Goal: Information Seeking & Learning: Learn about a topic

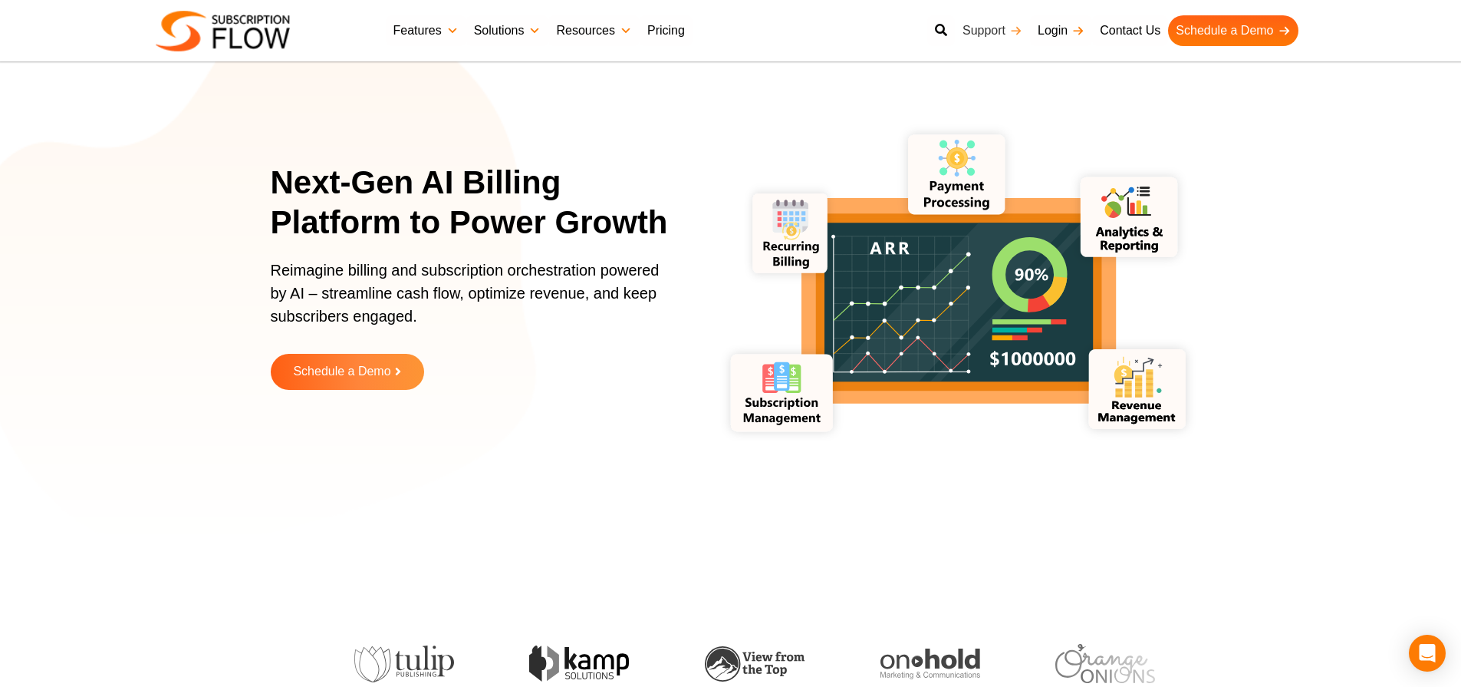
click at [983, 31] on link "Support" at bounding box center [992, 30] width 75 height 31
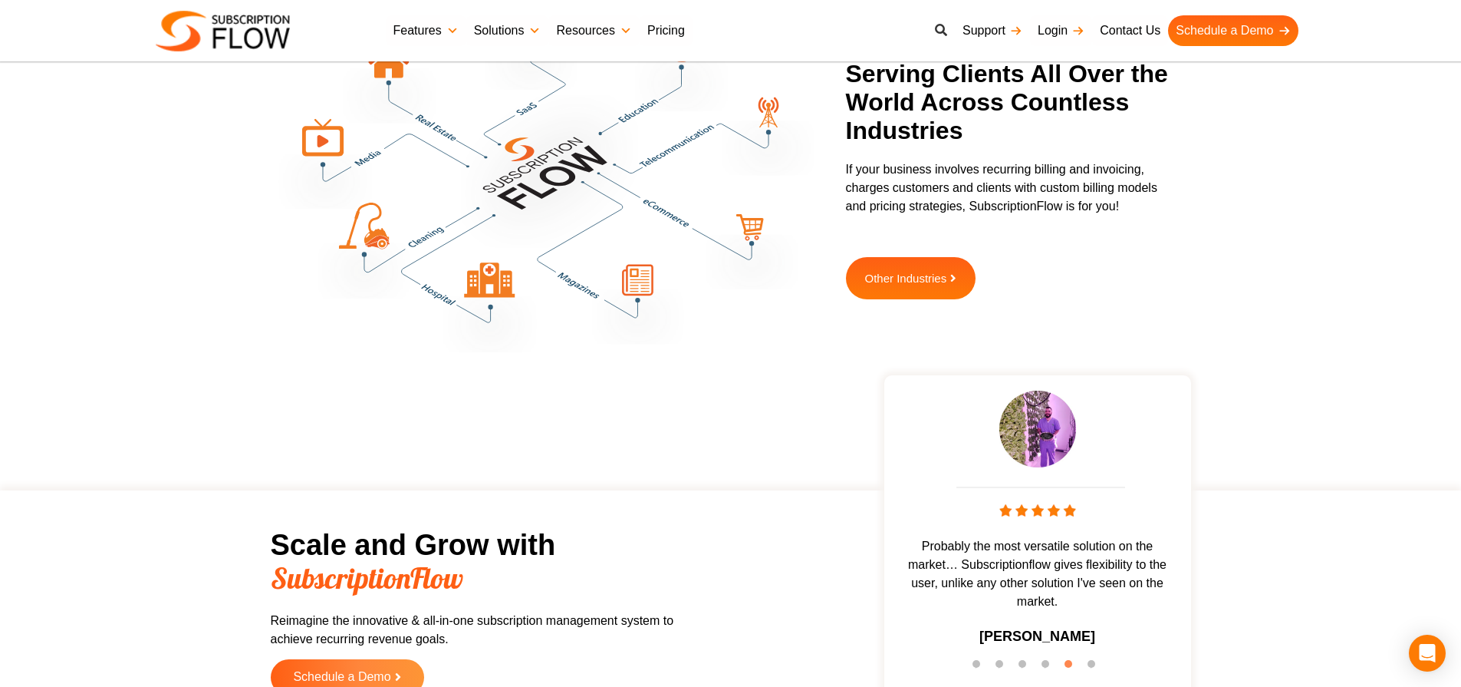
scroll to position [4340, 0]
click at [947, 25] on link at bounding box center [941, 30] width 28 height 31
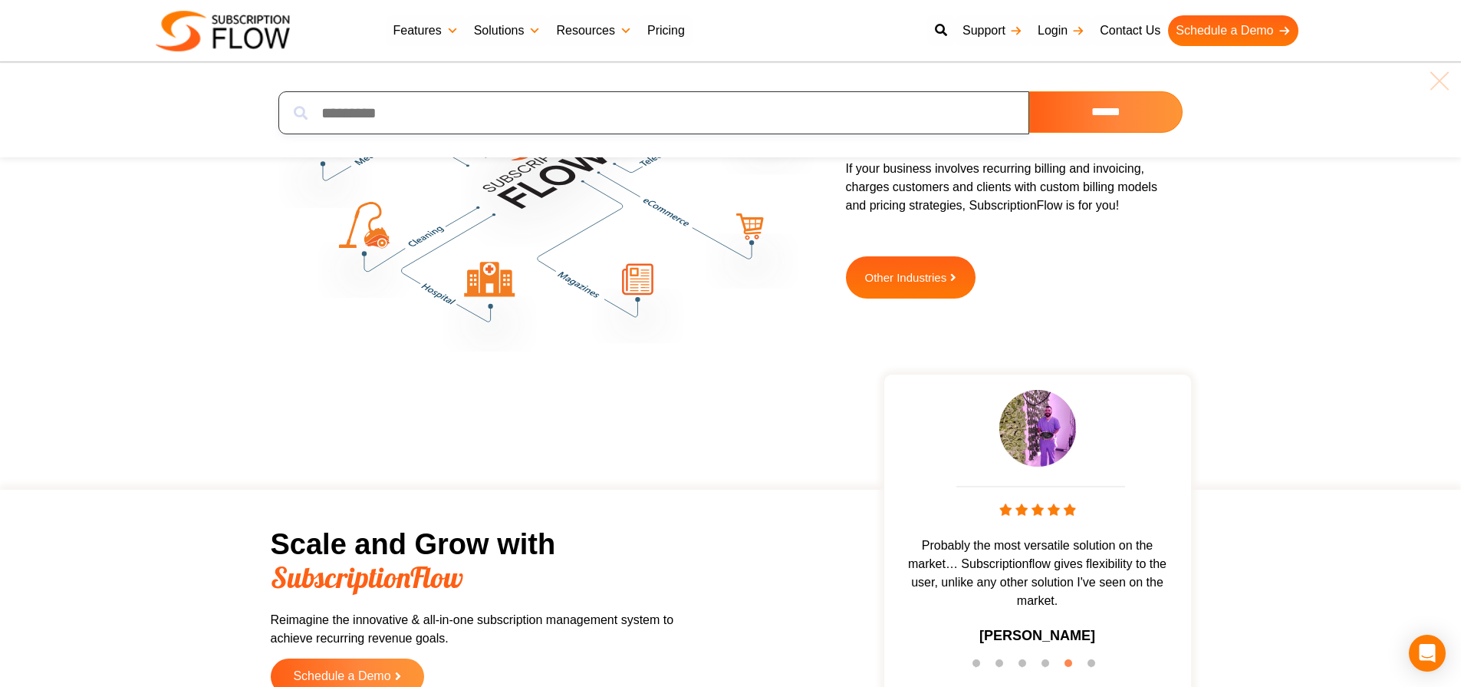
click at [638, 98] on input "search" at bounding box center [653, 112] width 751 height 43
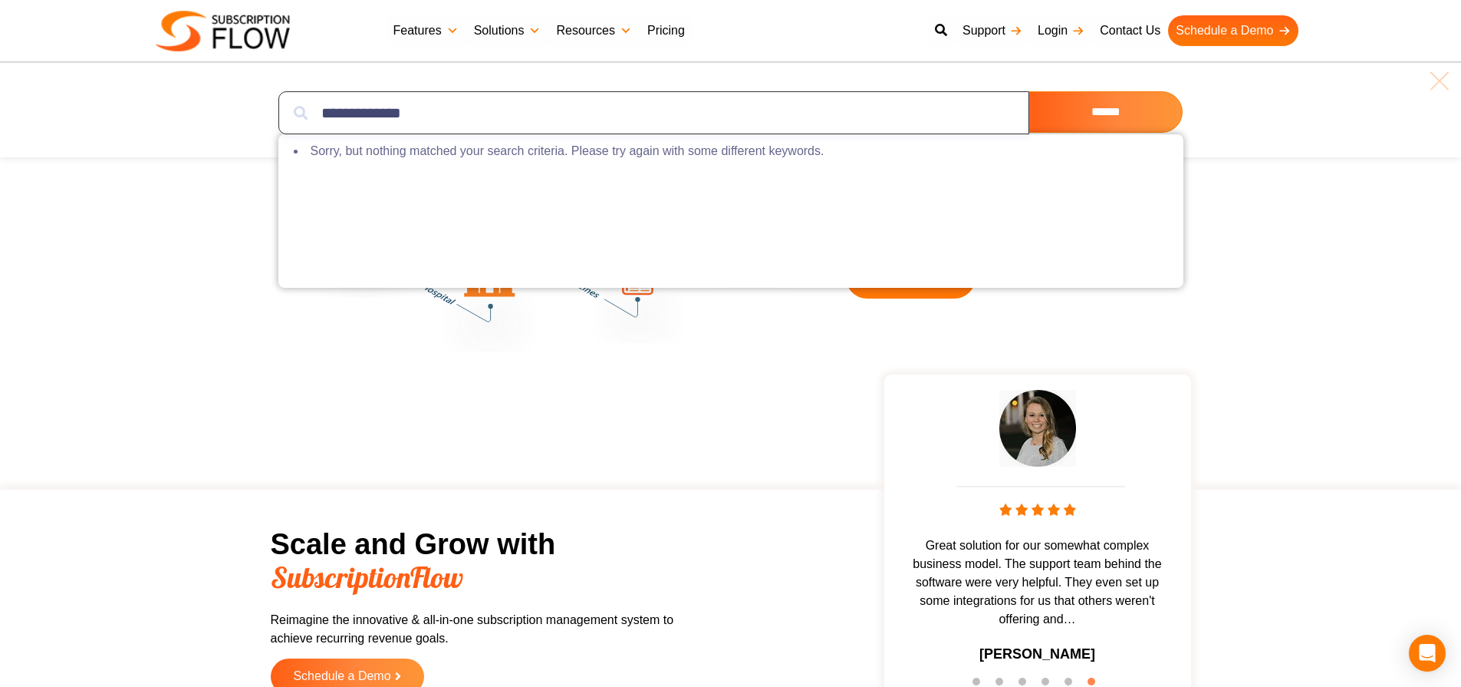
type input "**********"
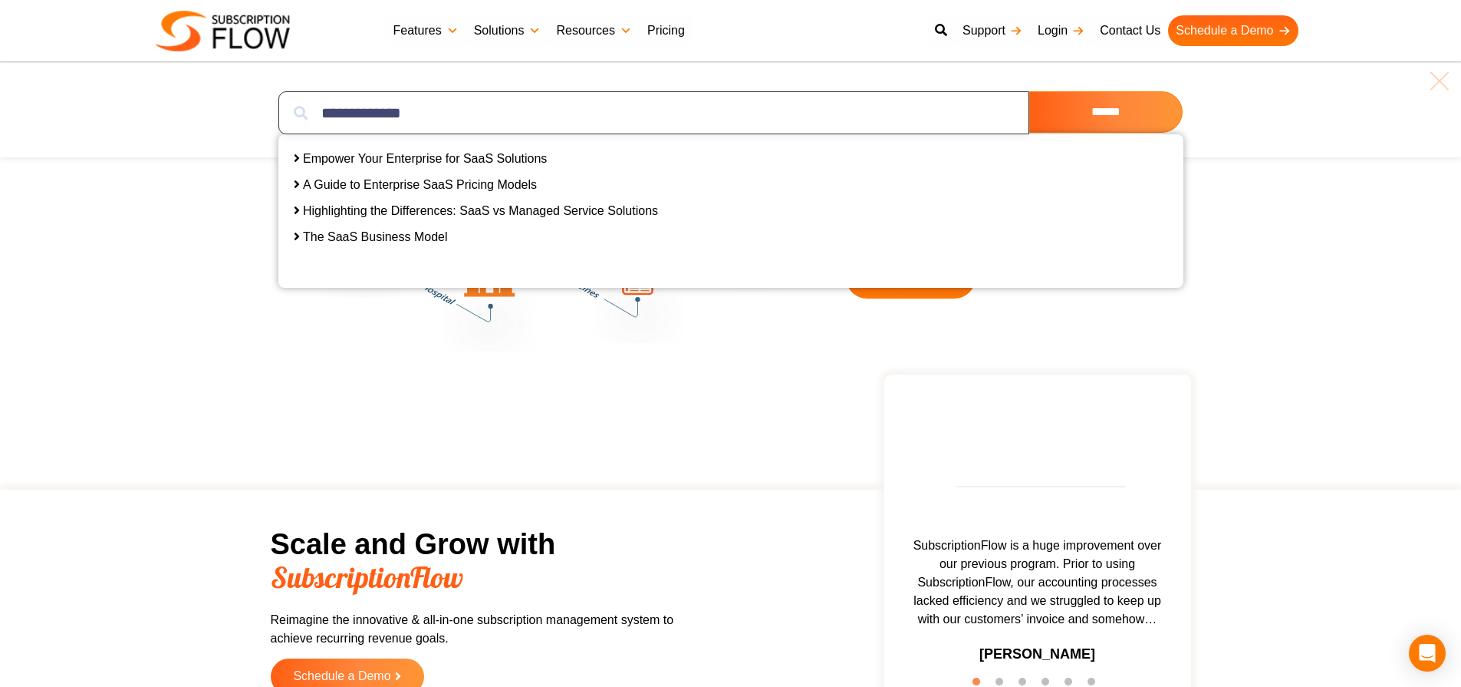
click at [450, 120] on input "**********" at bounding box center [653, 112] width 751 height 43
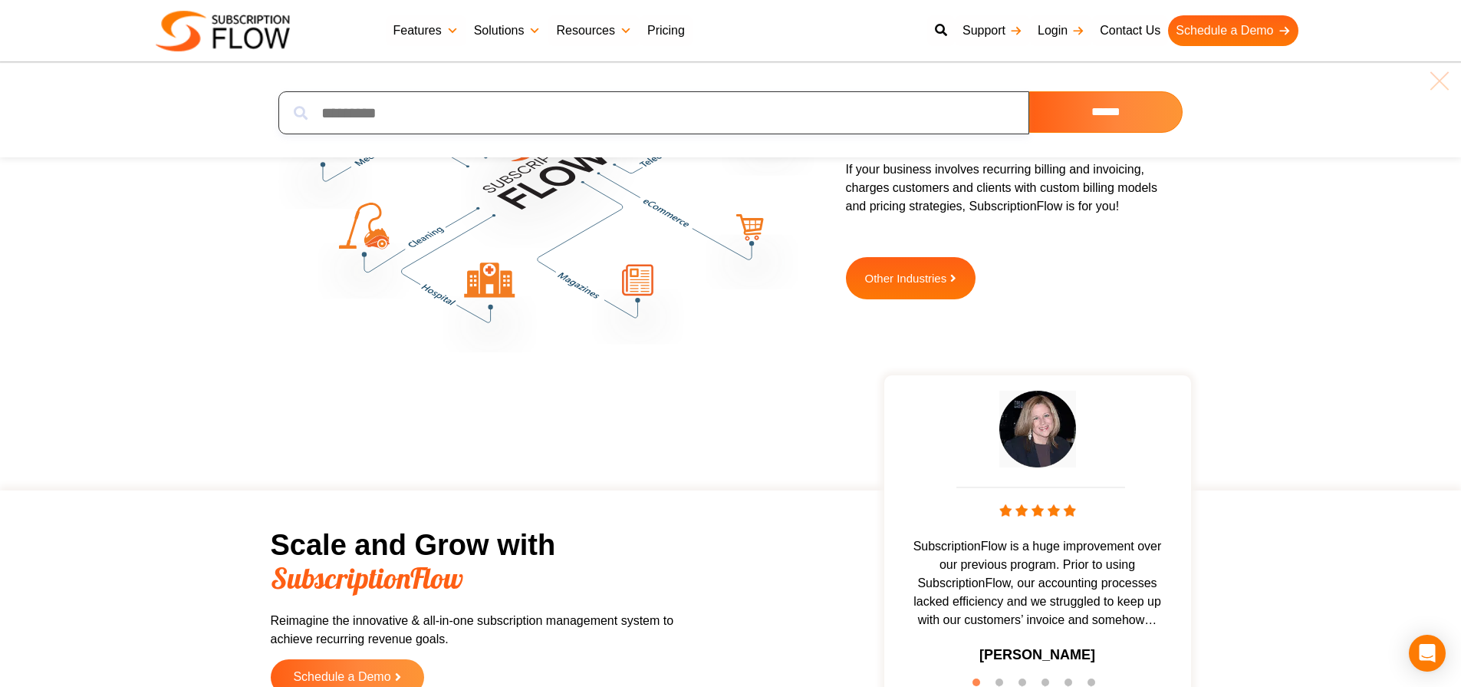
scroll to position [4403, 0]
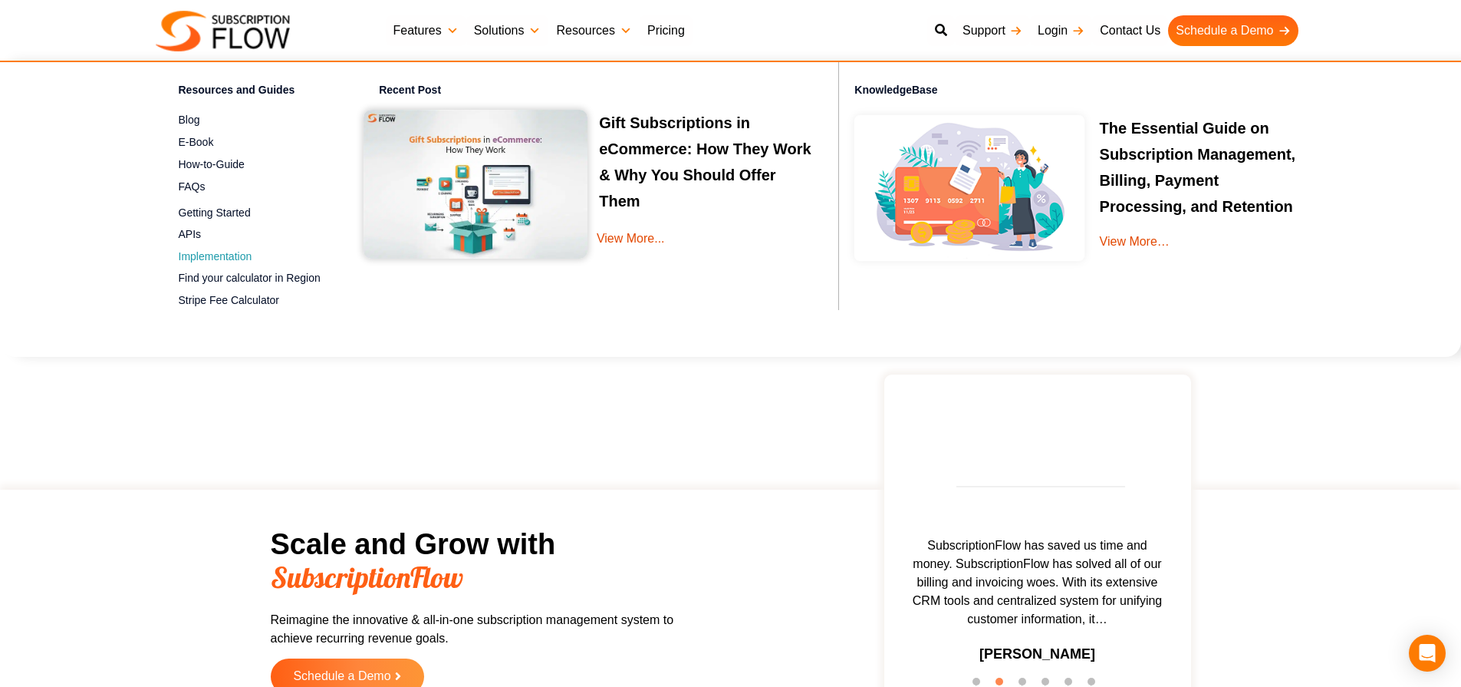
drag, startPoint x: 189, startPoint y: 254, endPoint x: 717, endPoint y: 435, distance: 558.0
click at [371, 50] on div "Best Subscription Management and Billing Software 2023 Features Subscription Ma…" at bounding box center [731, 31] width 1151 height 46
click at [369, 35] on div "Best Subscription Management and Billing Software 2023 Features Subscription Ma…" at bounding box center [731, 31] width 1151 height 46
click at [717, 435] on div "Scale and Grow with SubscriptionFlow Reimagine the innovative & all-in-one subs…" at bounding box center [731, 580] width 1446 height 305
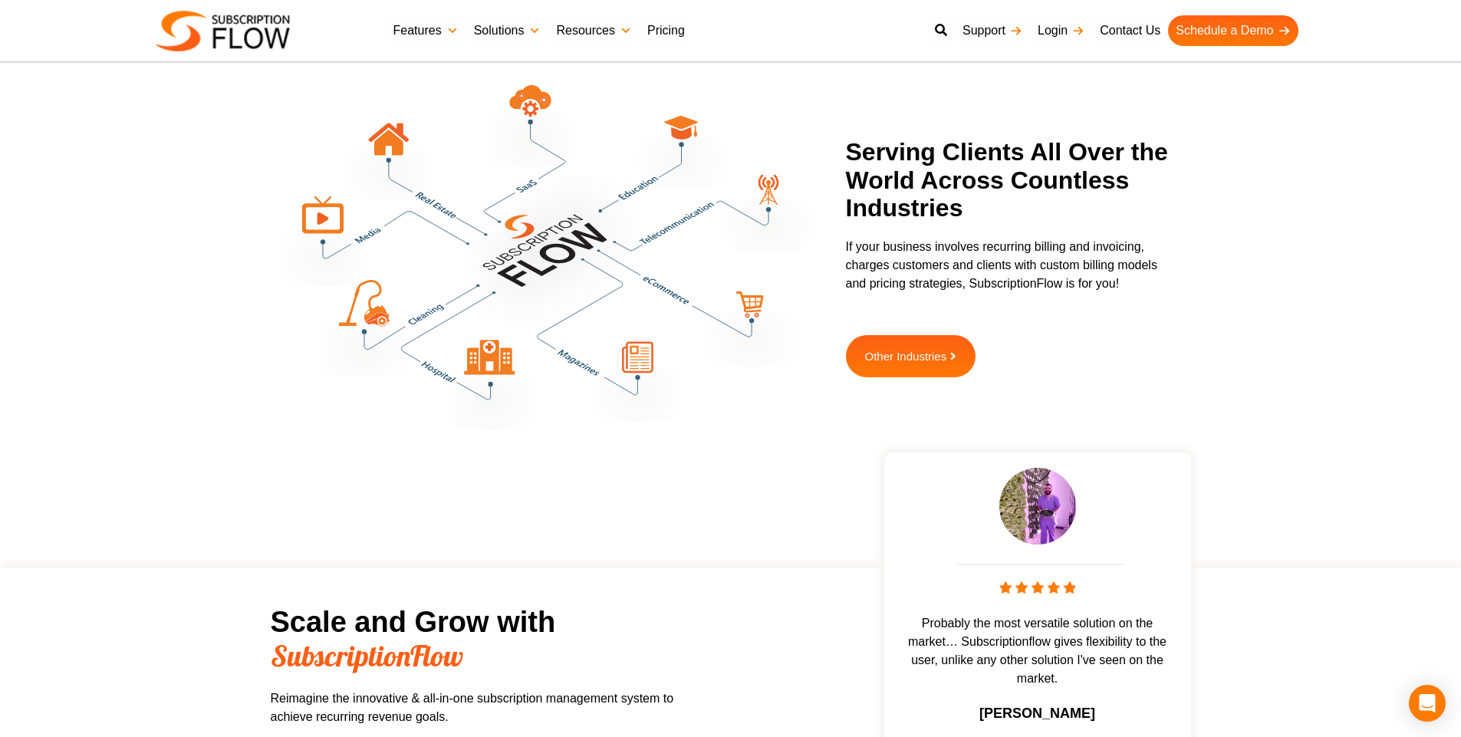
scroll to position [4391, 0]
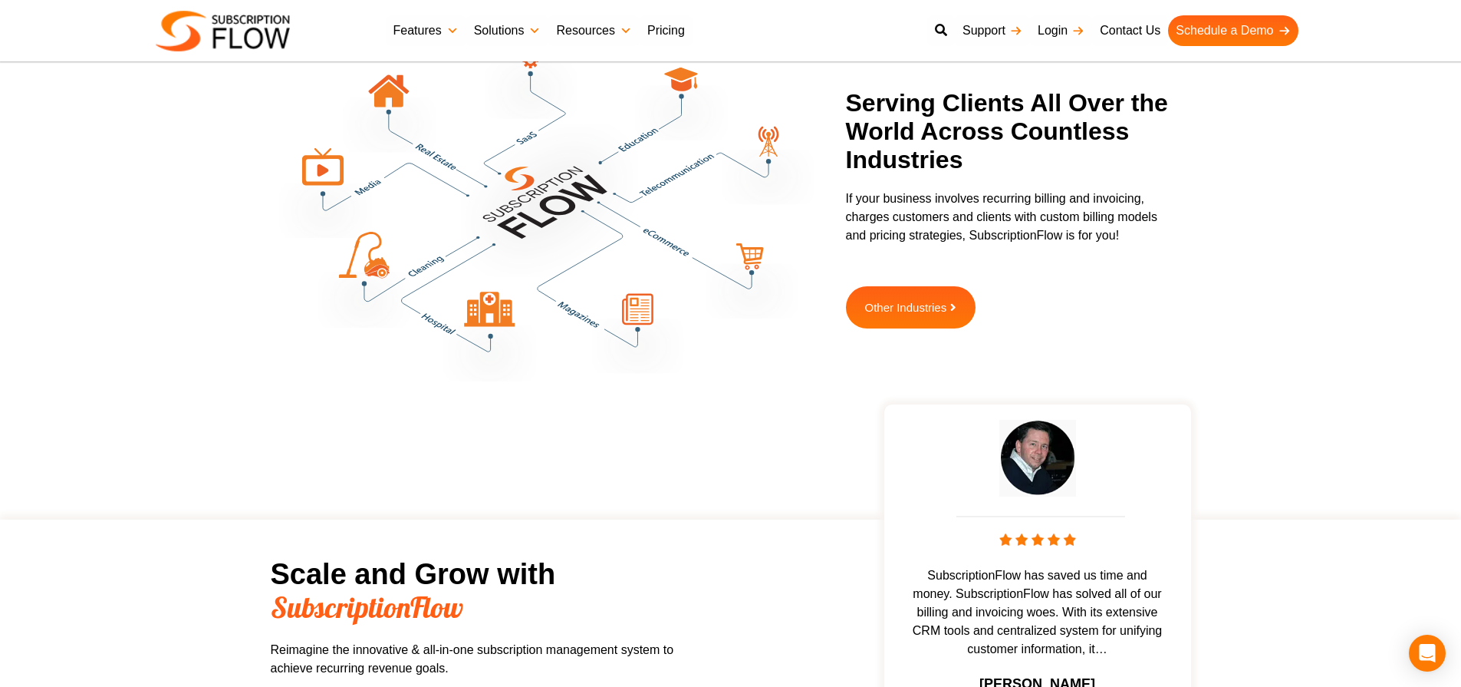
scroll to position [4324, 0]
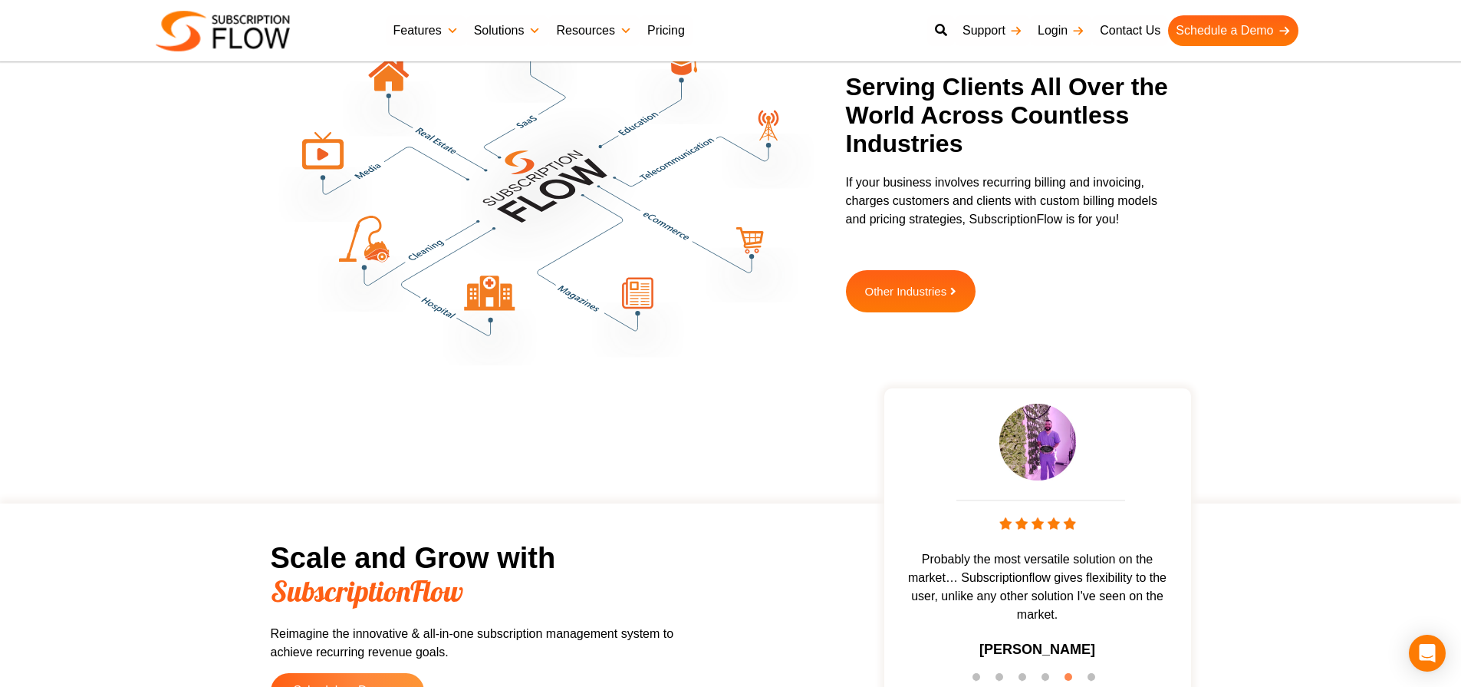
scroll to position [4387, 0]
